Goal: Transaction & Acquisition: Purchase product/service

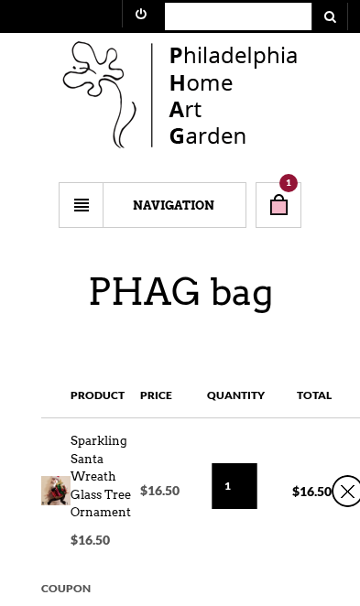
click at [300, 204] on link "1" at bounding box center [279, 205] width 46 height 46
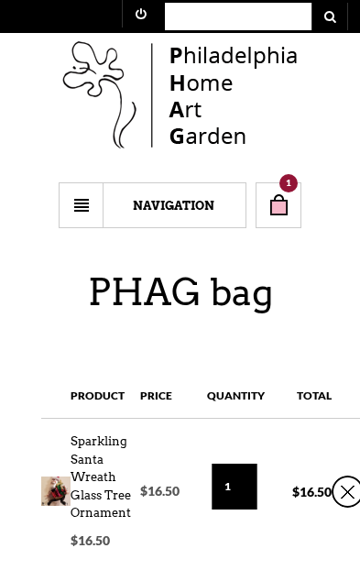
click at [87, 487] on link "Sparkling Santa Wreath Glass Tree Ornament" at bounding box center [101, 472] width 60 height 99
click at [110, 458] on link "Sparkling Santa Wreath Glass Tree Ornament" at bounding box center [101, 472] width 60 height 99
click at [68, 492] on img at bounding box center [55, 490] width 29 height 29
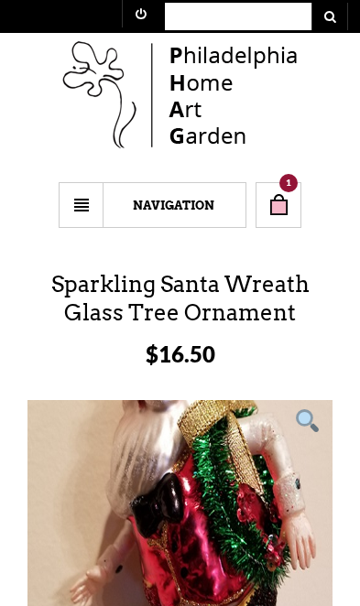
click at [286, 207] on link "1" at bounding box center [279, 205] width 46 height 46
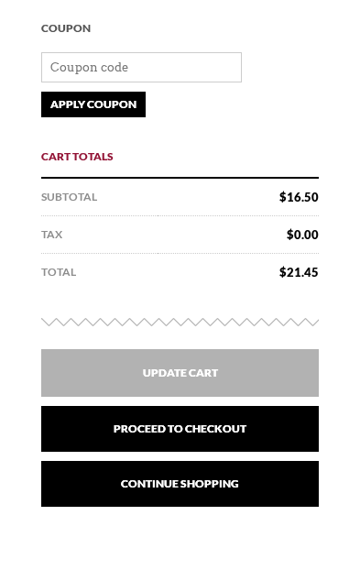
scroll to position [561, 0]
click at [270, 441] on link "Proceed to checkout" at bounding box center [180, 429] width 278 height 46
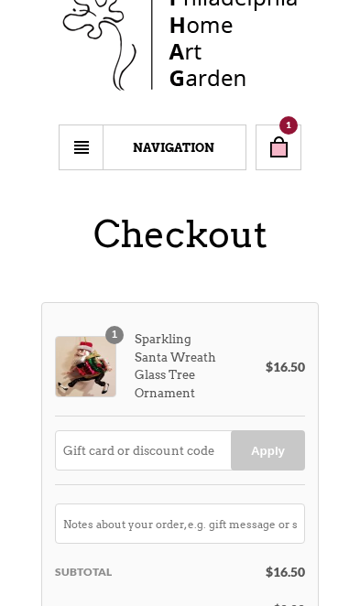
scroll to position [57, 0]
